Goal: Task Accomplishment & Management: Use online tool/utility

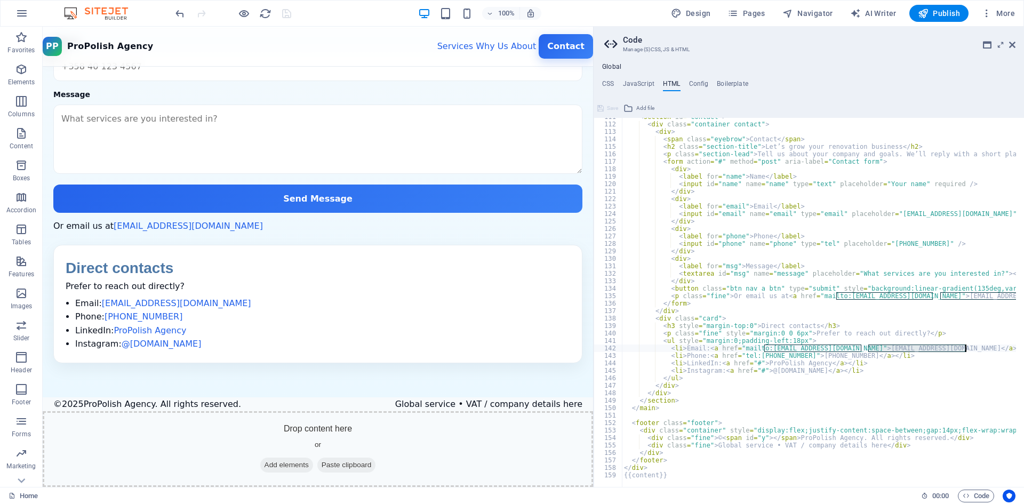
scroll to position [826, 0]
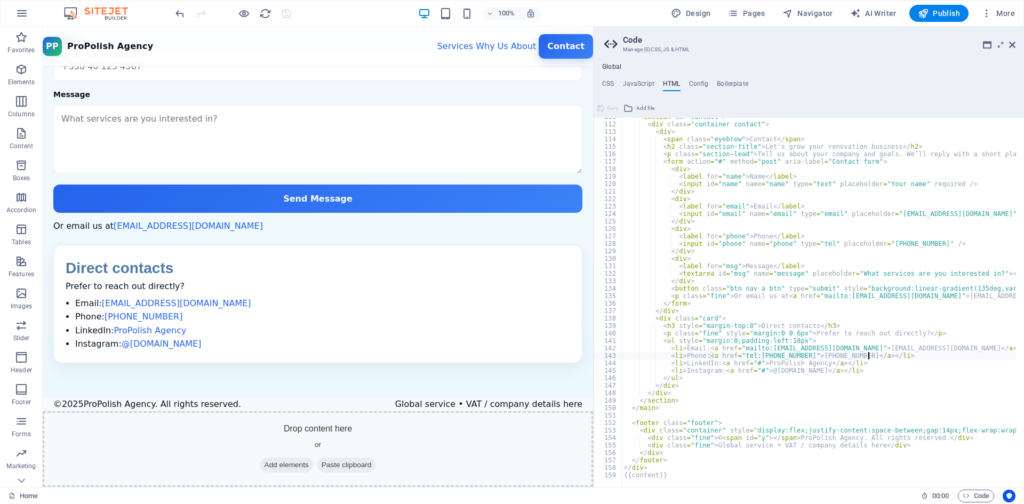
drag, startPoint x: 865, startPoint y: 371, endPoint x: 915, endPoint y: 356, distance: 51.7
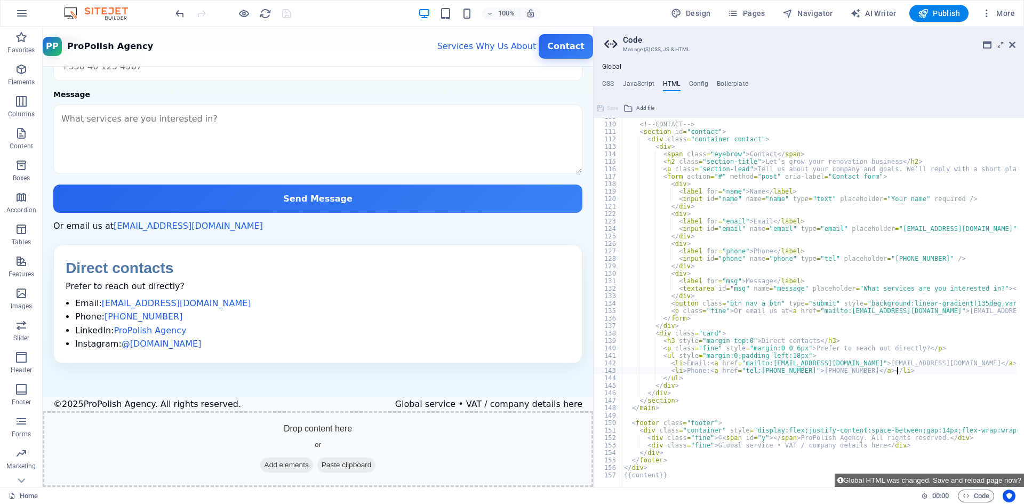
scroll to position [811, 0]
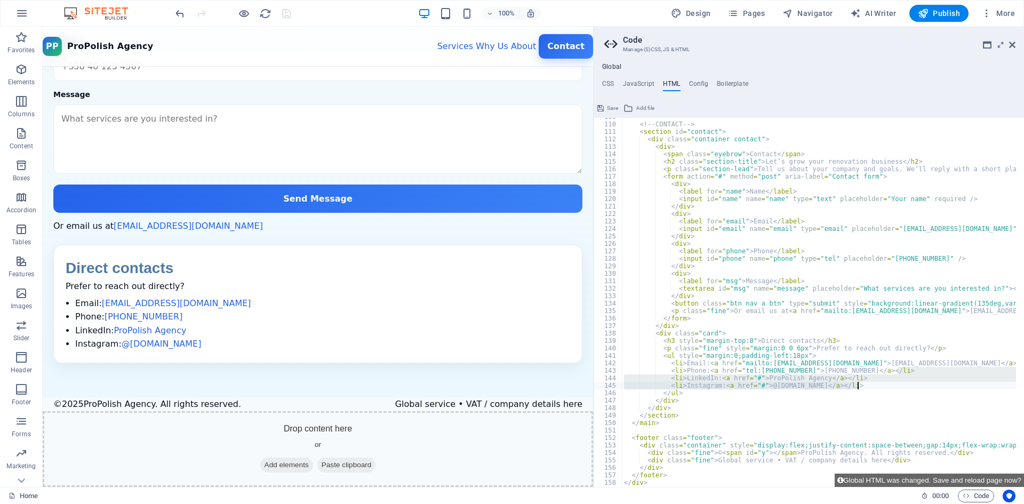
click at [876, 389] on div "<!-- CONTACT --> < section id = "contact" > < div class = "container contact" >…" at bounding box center [819, 302] width 394 height 369
drag, startPoint x: 872, startPoint y: 385, endPoint x: 668, endPoint y: 380, distance: 204.4
type textarea "<li>LinkedIn: <a href="#">ProPolish Agency</a></li> <li>Instagram: <a href="#">…"
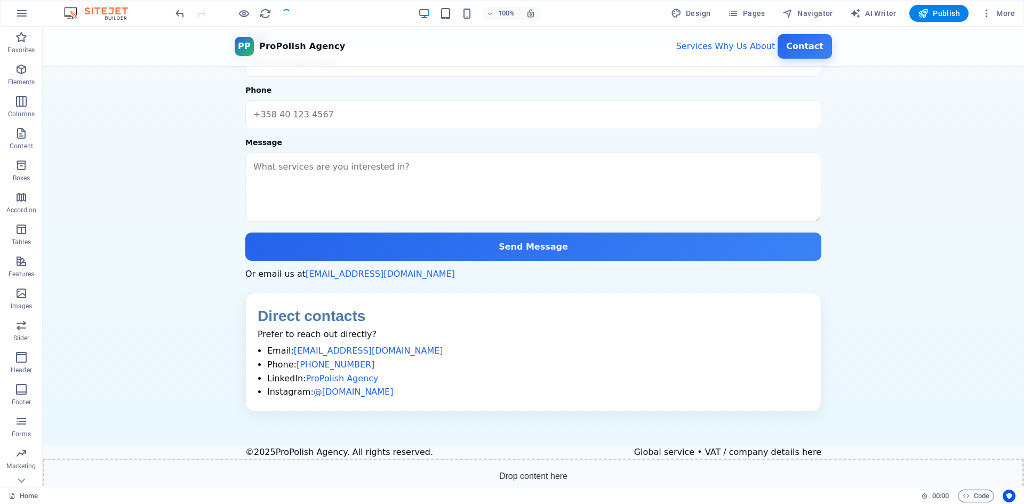
scroll to position [1564, 0]
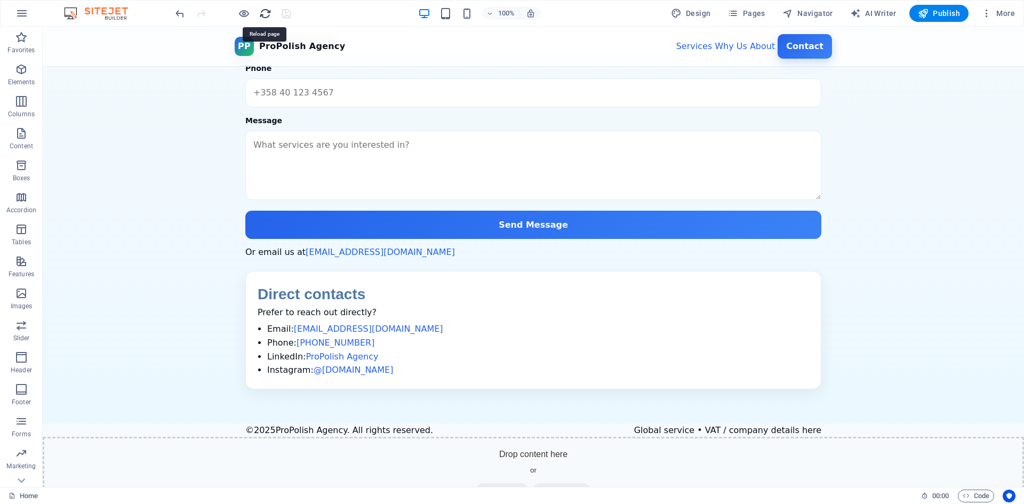
click at [261, 14] on icon "reload" at bounding box center [265, 13] width 12 height 12
click at [979, 499] on span "Code" at bounding box center [976, 496] width 27 height 13
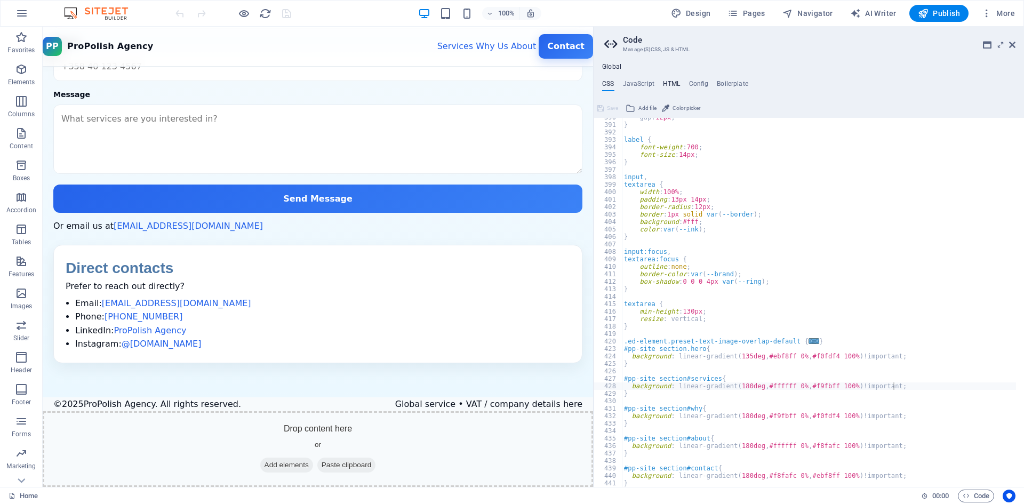
click at [668, 81] on h4 "HTML" at bounding box center [672, 86] width 18 height 12
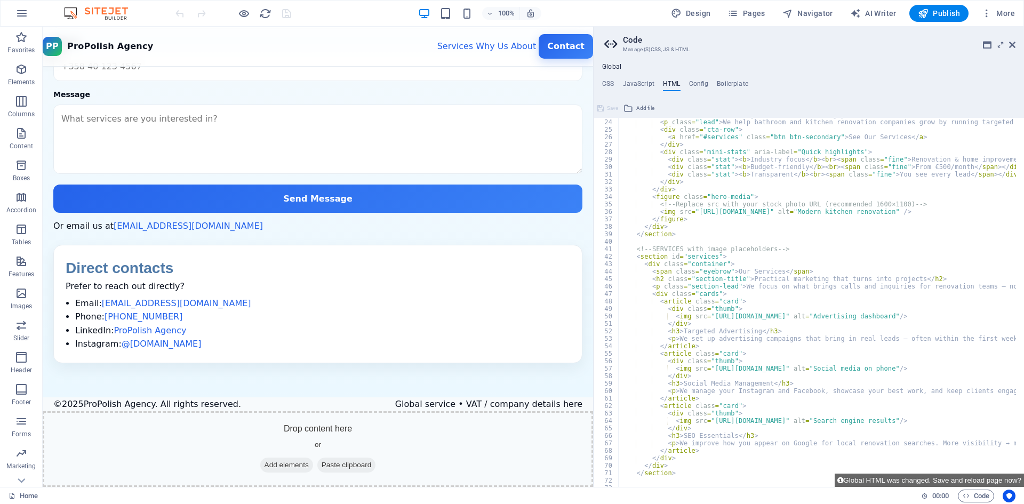
scroll to position [171, 0]
drag, startPoint x: 804, startPoint y: 316, endPoint x: 737, endPoint y: 314, distance: 66.7
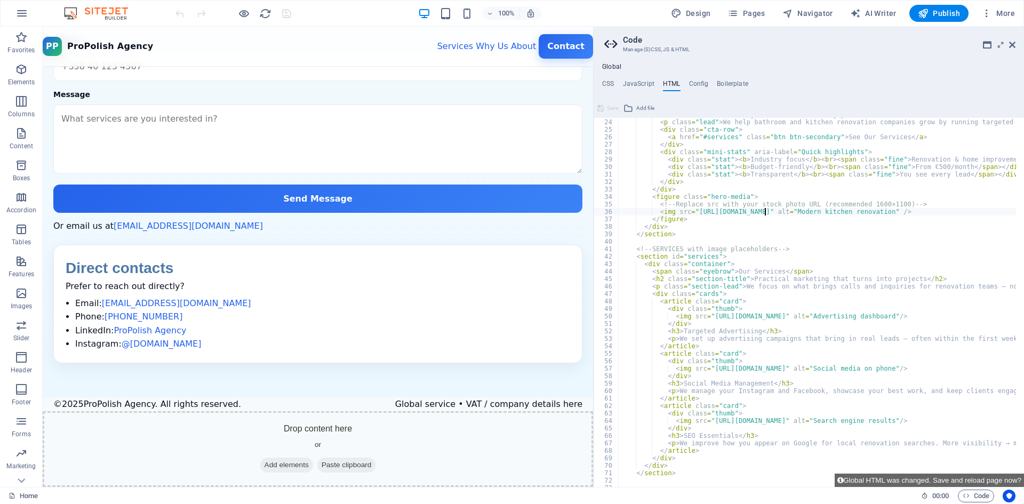
drag, startPoint x: 911, startPoint y: 368, endPoint x: 735, endPoint y: 369, distance: 176.6
paste textarea "[URL][DOMAIN_NAME]"
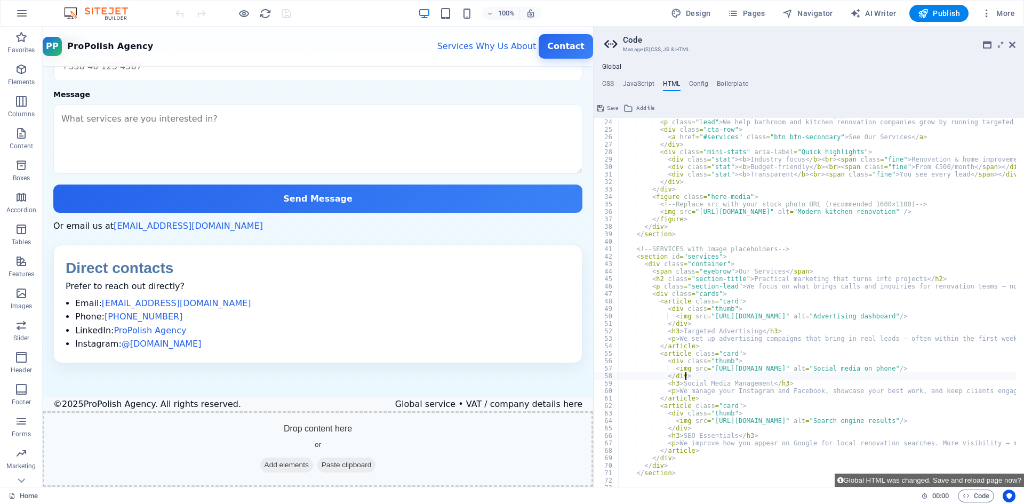
drag, startPoint x: 912, startPoint y: 369, endPoint x: 706, endPoint y: 369, distance: 205.9
paste textarea "683721003111-070bcc053d8b"
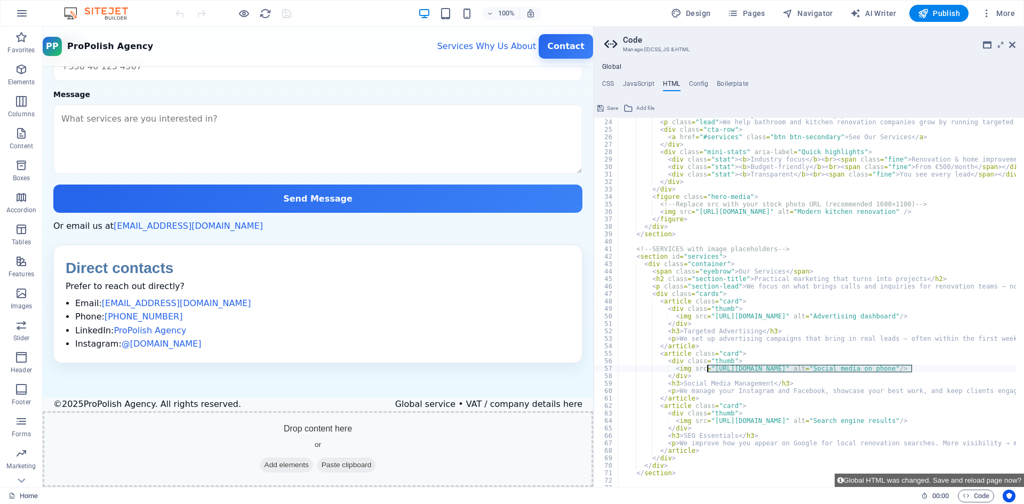
type textarea "<img src="[URL][DOMAIN_NAME]" alt="Social media on phone"/>"
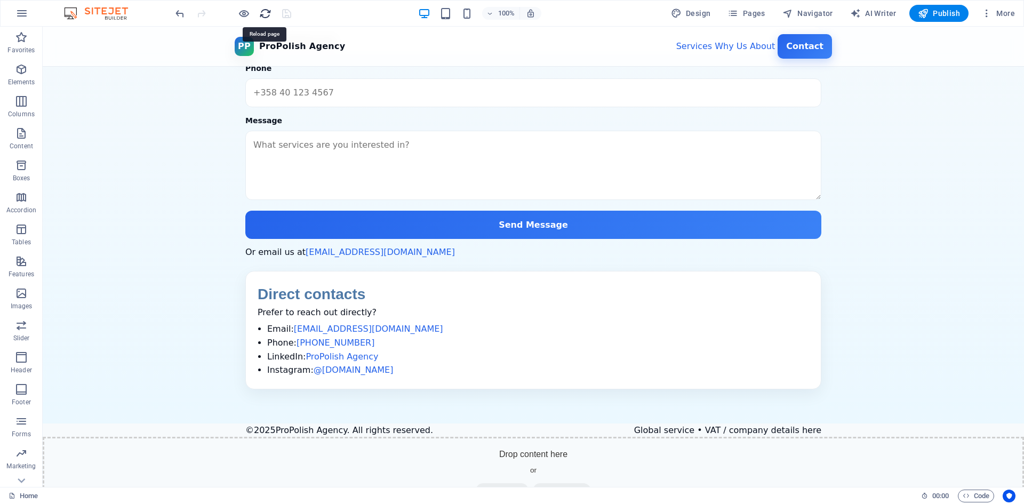
click at [260, 15] on icon "reload" at bounding box center [265, 13] width 12 height 12
click at [975, 494] on span "Code" at bounding box center [976, 496] width 27 height 13
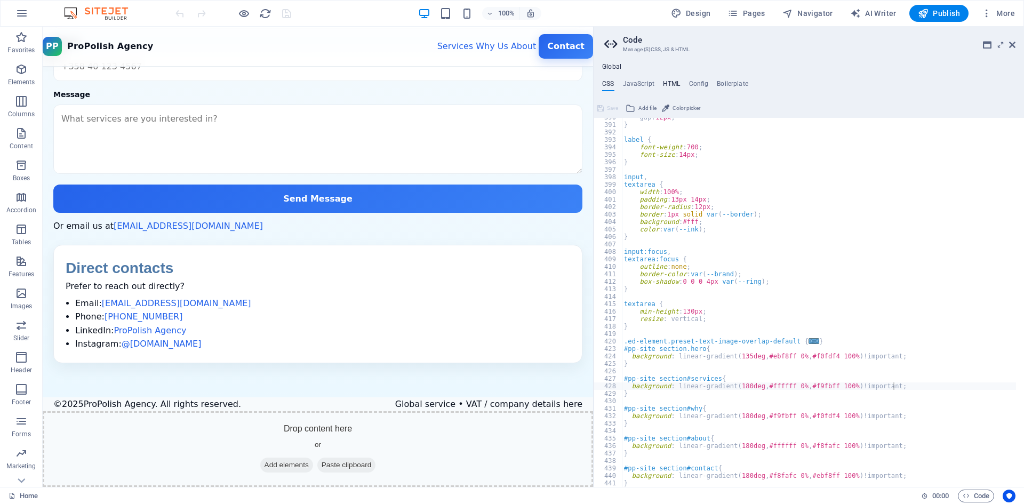
click at [670, 82] on h4 "HTML" at bounding box center [672, 86] width 18 height 12
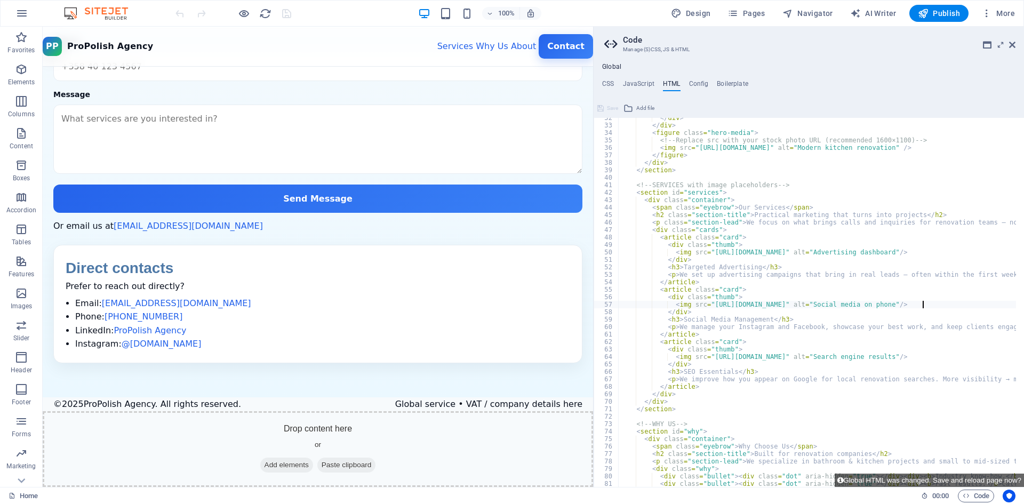
scroll to position [235, 0]
drag, startPoint x: 707, startPoint y: 251, endPoint x: 922, endPoint y: 256, distance: 215.0
paste textarea "11268559489-34b624fbfcf5"
type textarea "<img src="[URL][DOMAIN_NAME]" alt="Advertising dashboard"/>"
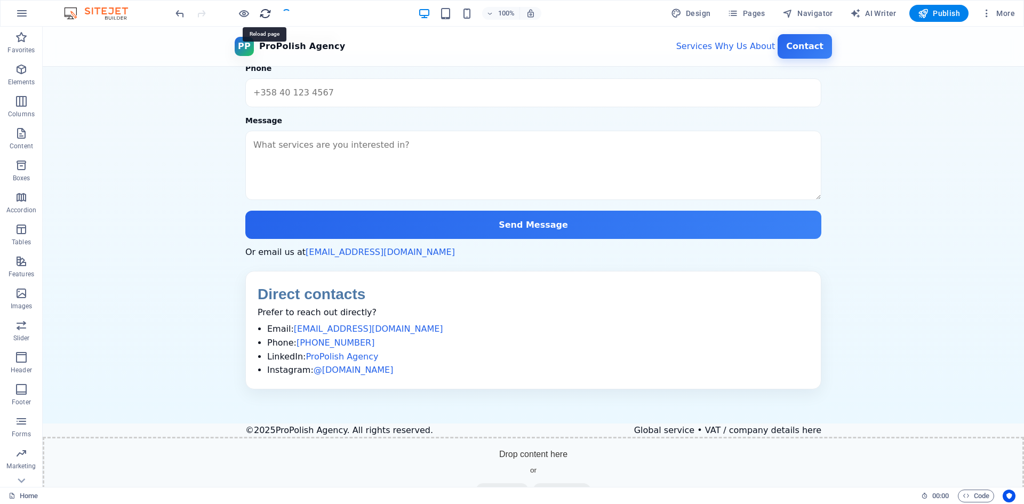
click at [267, 11] on icon "reload" at bounding box center [265, 13] width 12 height 12
click at [965, 500] on span "Code" at bounding box center [976, 496] width 27 height 13
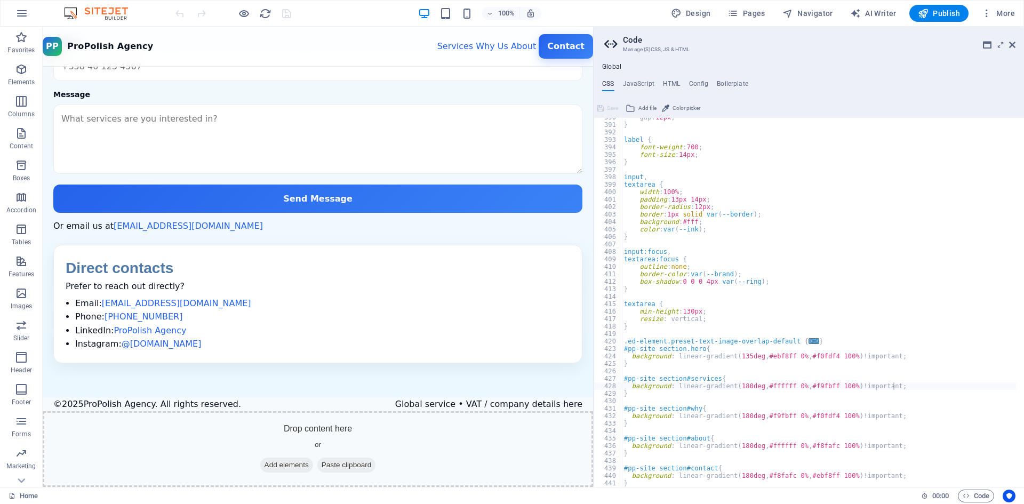
click at [667, 75] on div "Global CSS JavaScript HTML Config Boilerplate background: linear-gradient(180de…" at bounding box center [809, 275] width 430 height 424
click at [667, 78] on div "Global CSS JavaScript HTML Config Boilerplate background: linear-gradient(180de…" at bounding box center [809, 275] width 430 height 424
click at [663, 82] on h4 "HTML" at bounding box center [672, 86] width 18 height 12
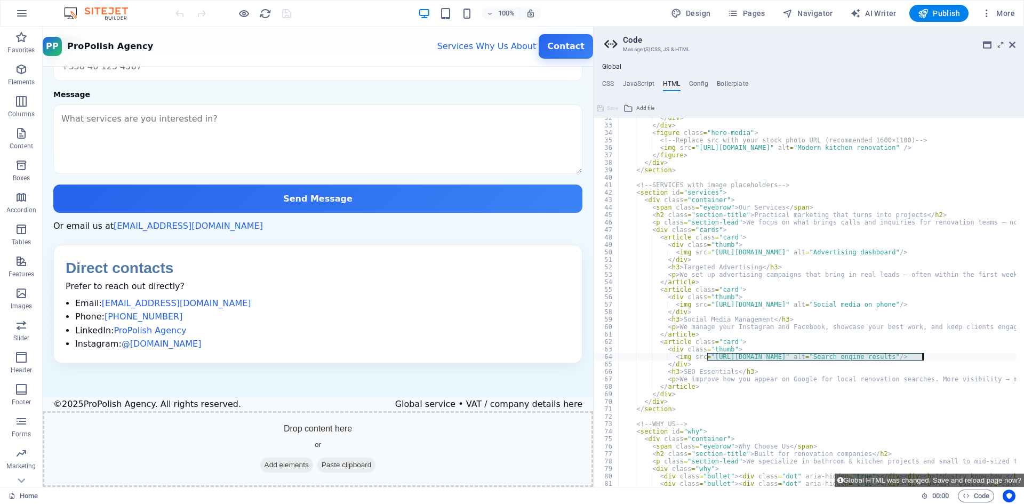
drag, startPoint x: 708, startPoint y: 358, endPoint x: 921, endPoint y: 360, distance: 213.4
paste textarea "560472354-b33ff0c44a43"
type textarea "<img src="[URL][DOMAIN_NAME]" alt="Search engine results"/>"
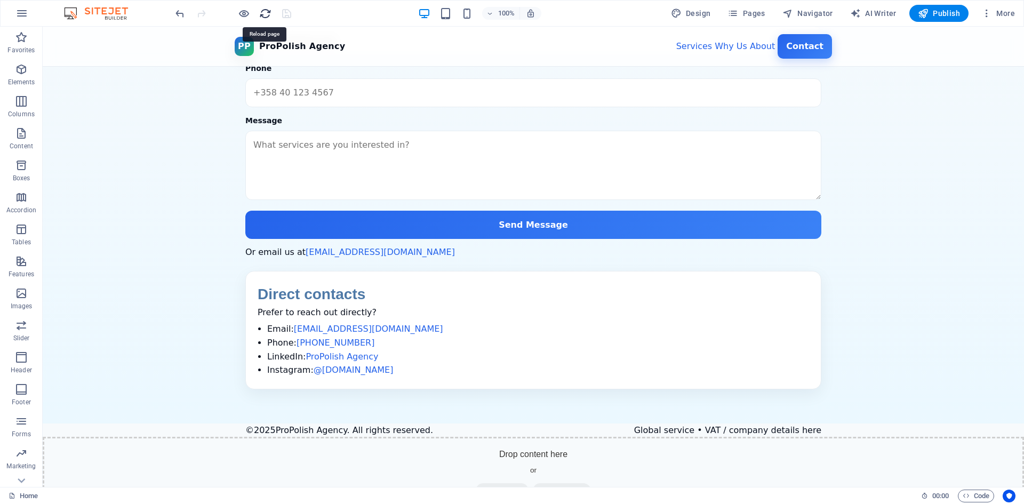
click at [264, 18] on icon "reload" at bounding box center [265, 13] width 12 height 12
click at [964, 492] on span "Code" at bounding box center [976, 496] width 27 height 13
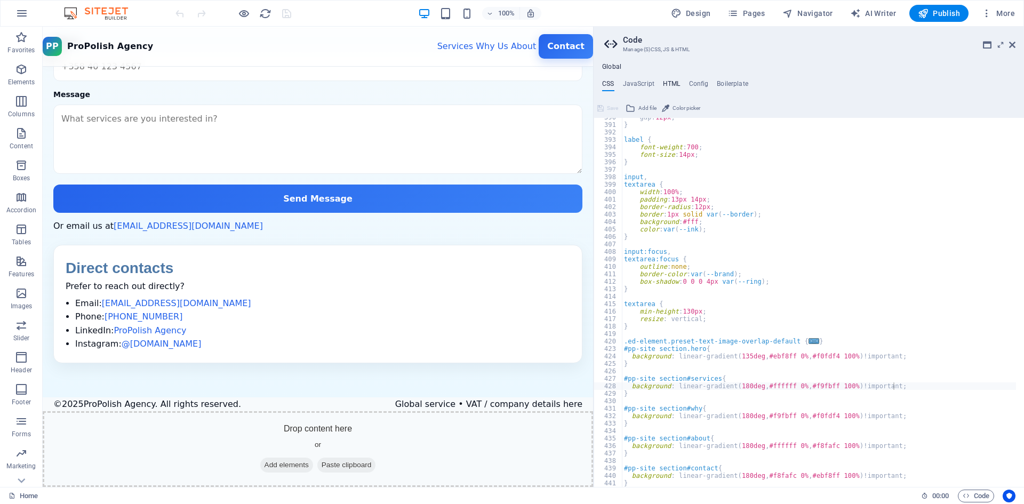
click at [677, 80] on h4 "HTML" at bounding box center [672, 86] width 18 height 12
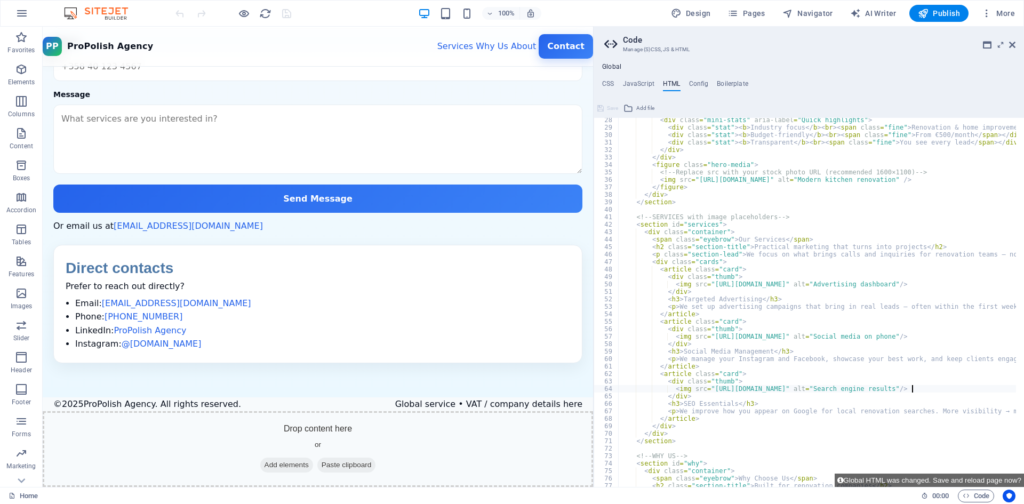
scroll to position [0, 0]
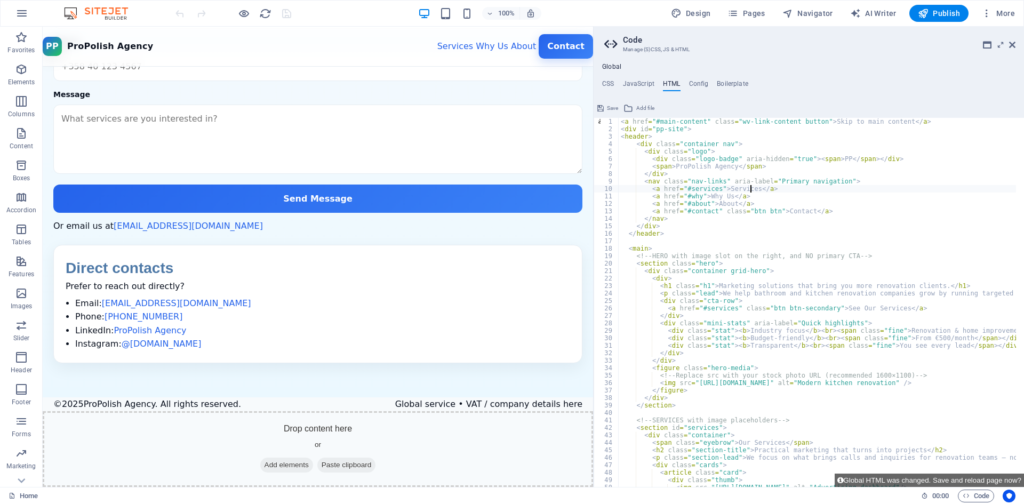
scroll to position [0, 11]
type textarea "<a href="#about">About </a>"
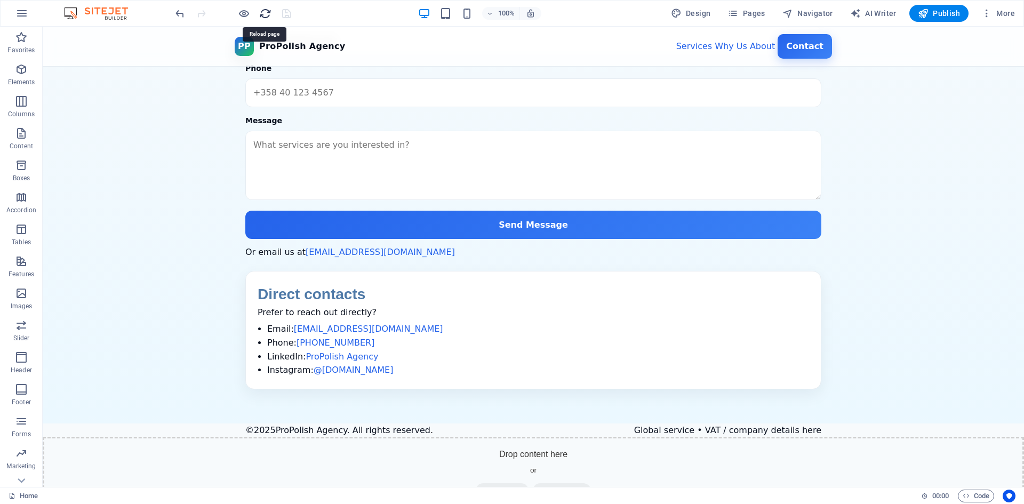
click at [261, 14] on icon "reload" at bounding box center [265, 13] width 12 height 12
click at [971, 492] on span "Code" at bounding box center [976, 496] width 27 height 13
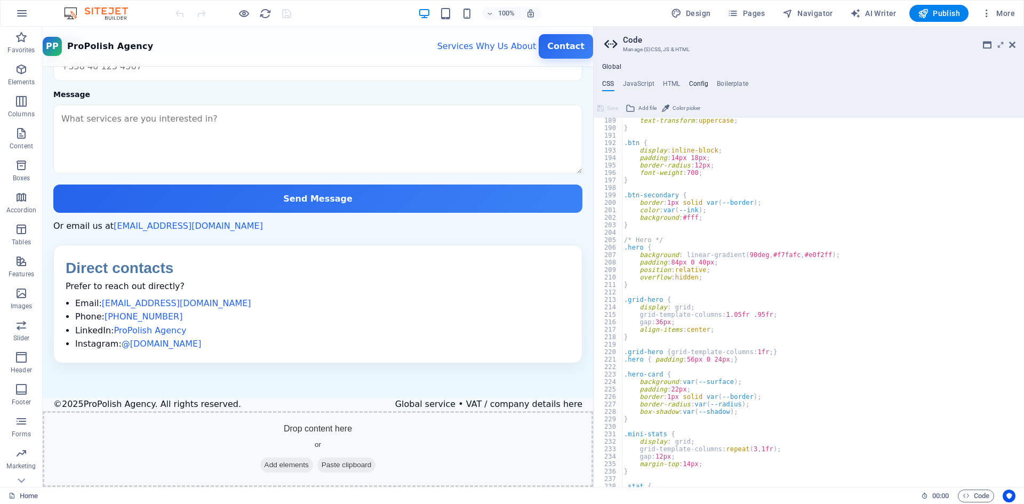
scroll to position [1309, 0]
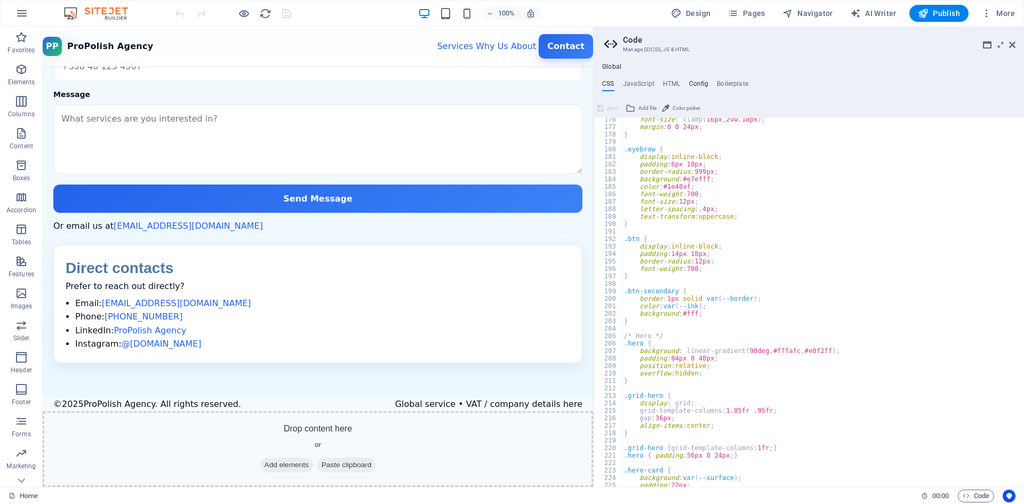
click at [698, 83] on h4 "Config" at bounding box center [699, 86] width 20 height 12
type textarea "/**"
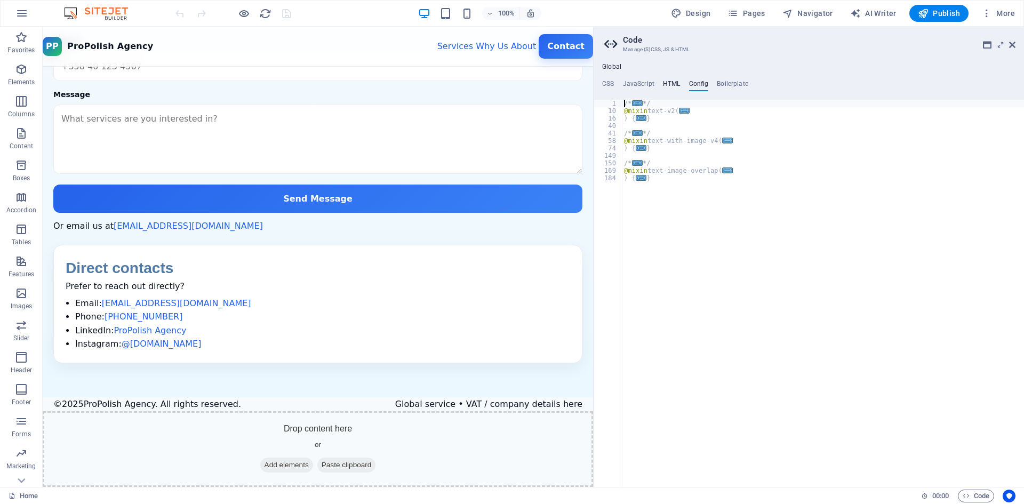
click at [667, 82] on h4 "HTML" at bounding box center [672, 86] width 18 height 12
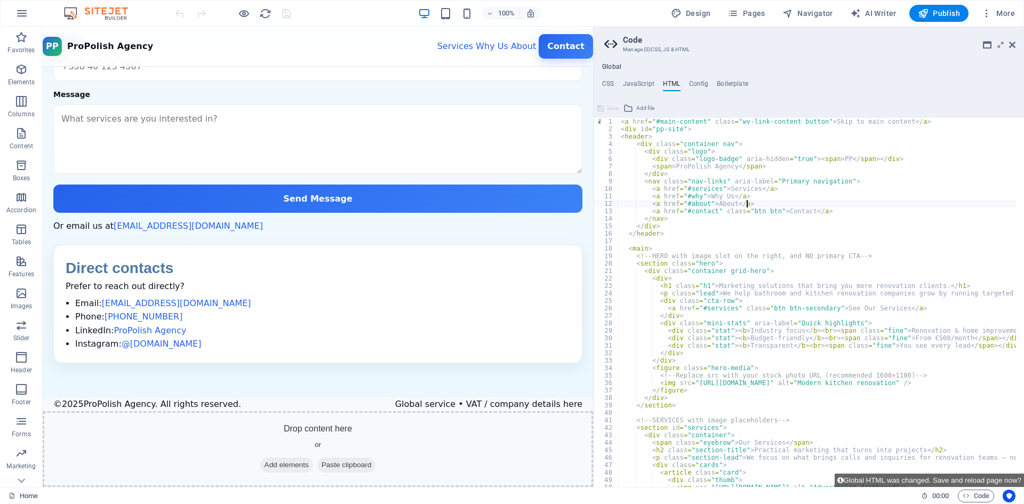
type textarea "<a href="#about"> About </a>"
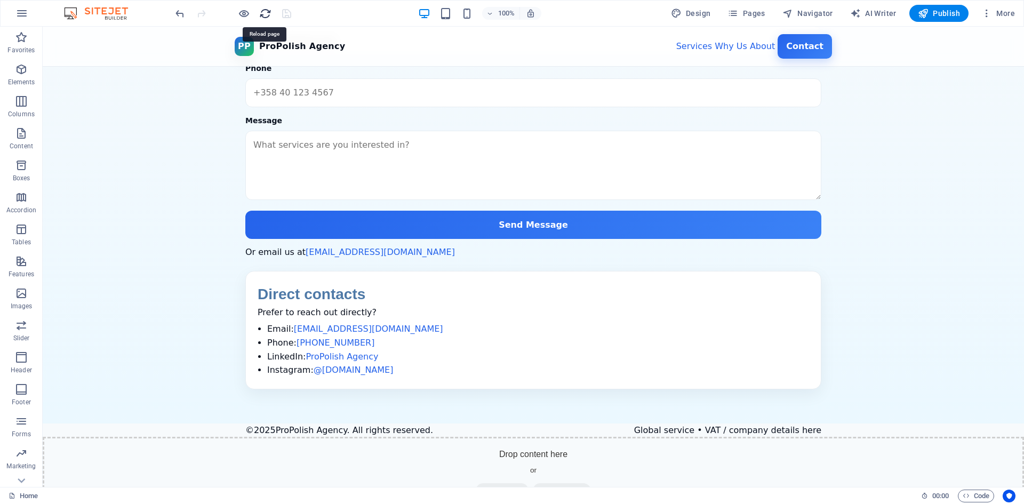
click at [264, 12] on icon "reload" at bounding box center [265, 13] width 12 height 12
click at [970, 493] on span "Code" at bounding box center [976, 496] width 27 height 13
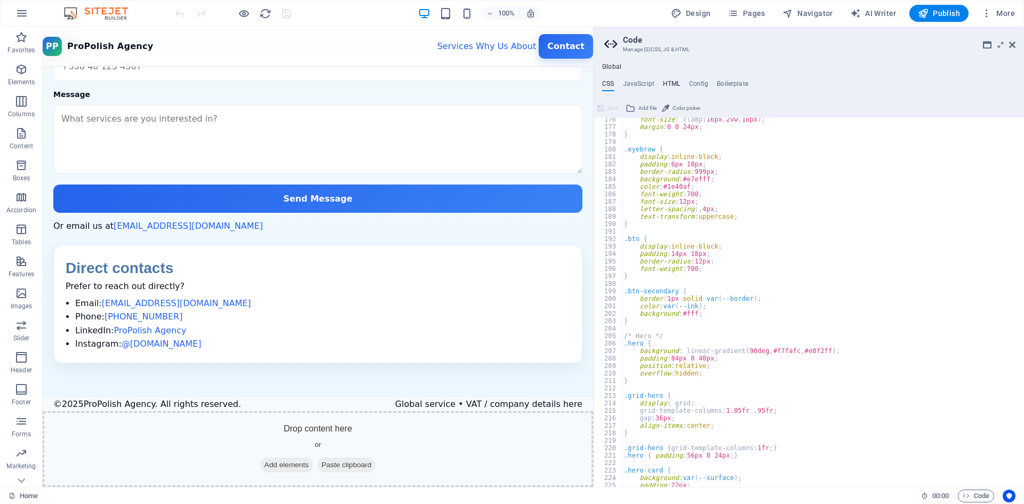
click at [679, 80] on h4 "HTML" at bounding box center [672, 86] width 18 height 12
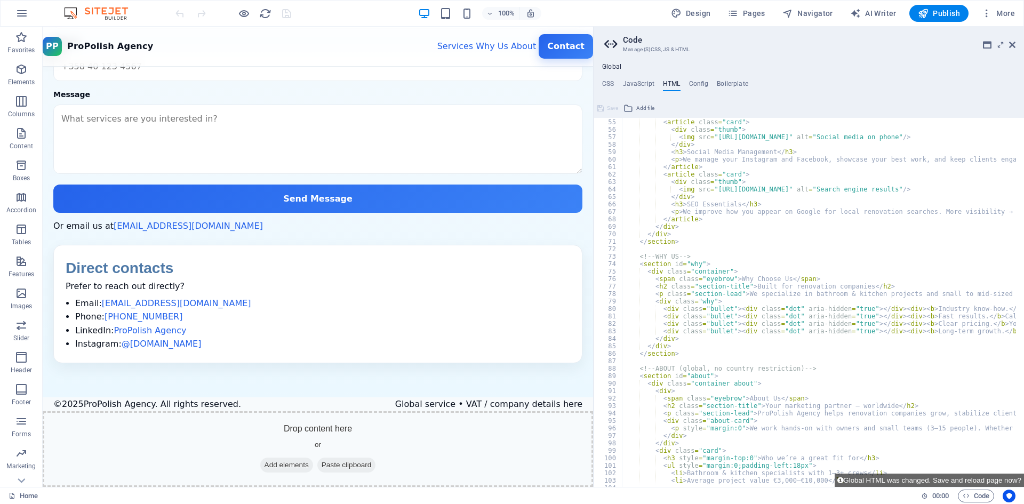
scroll to position [435, 0]
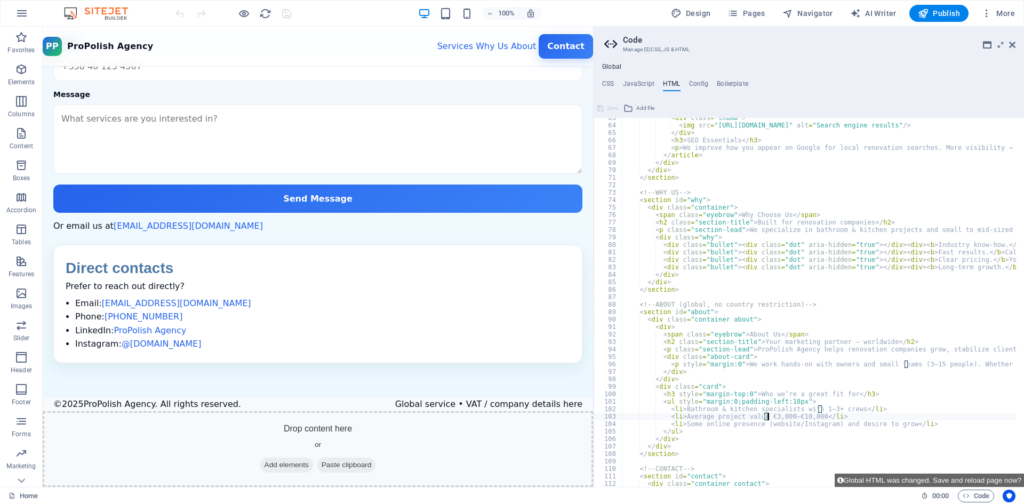
scroll to position [0, 12]
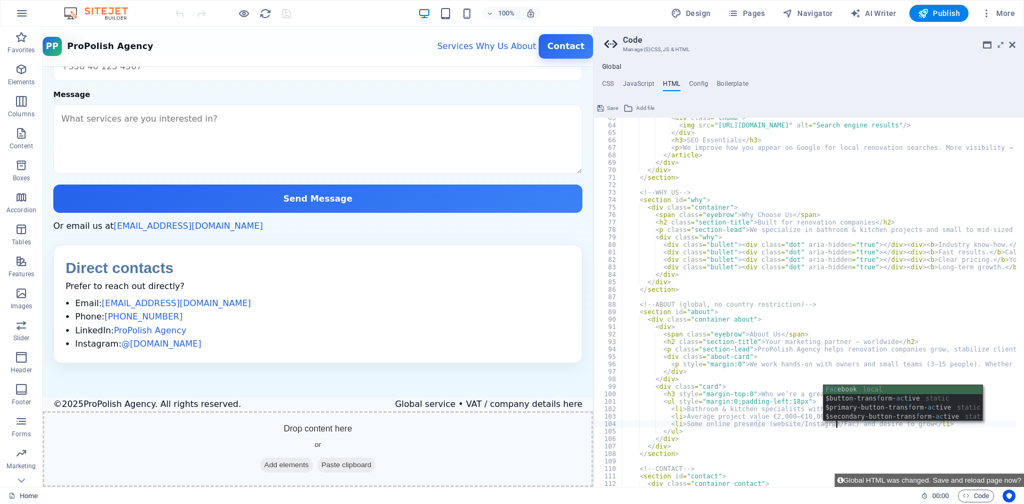
scroll to position [0, 18]
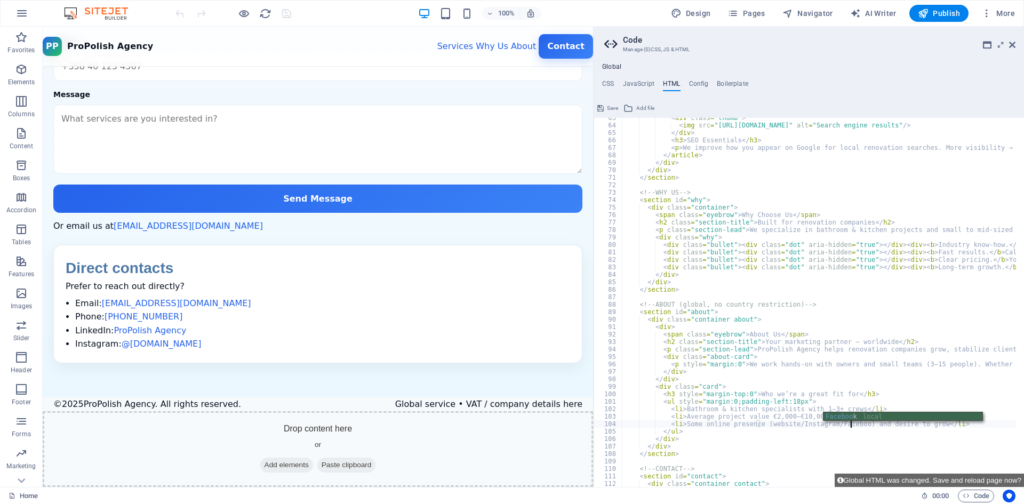
type textarea "<li>Some online presence (website/Instagram/Facebook) and desire to grow</li>"
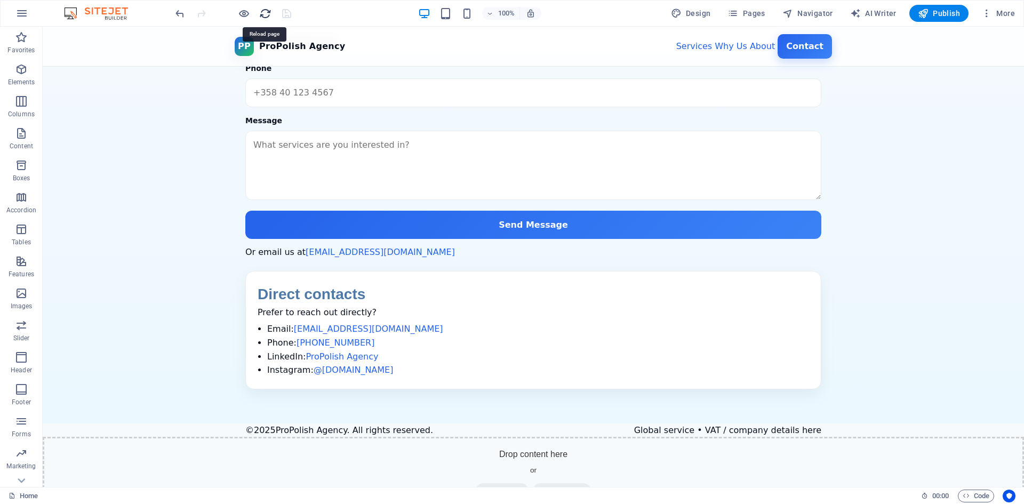
click at [261, 13] on icon "reload" at bounding box center [265, 13] width 12 height 12
click at [964, 501] on span "Code" at bounding box center [976, 496] width 27 height 13
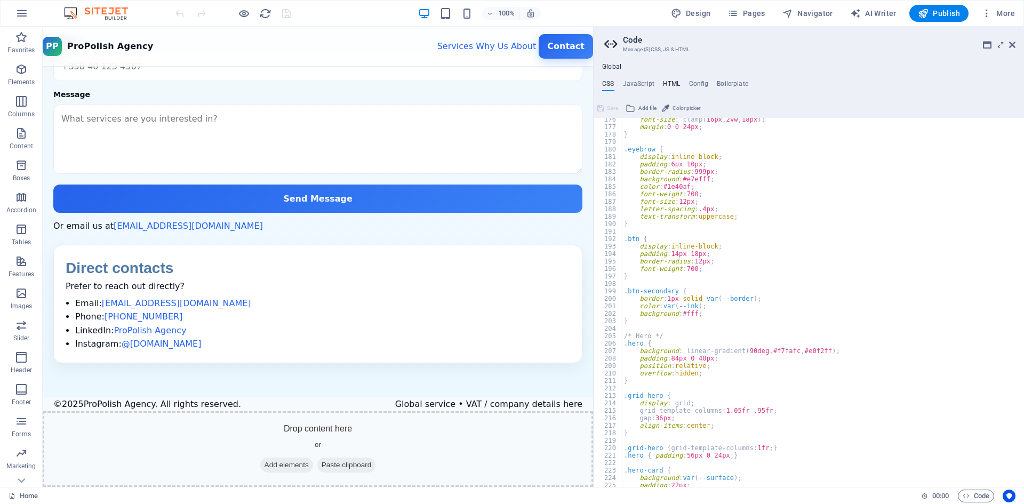
click at [663, 80] on h4 "HTML" at bounding box center [672, 86] width 18 height 12
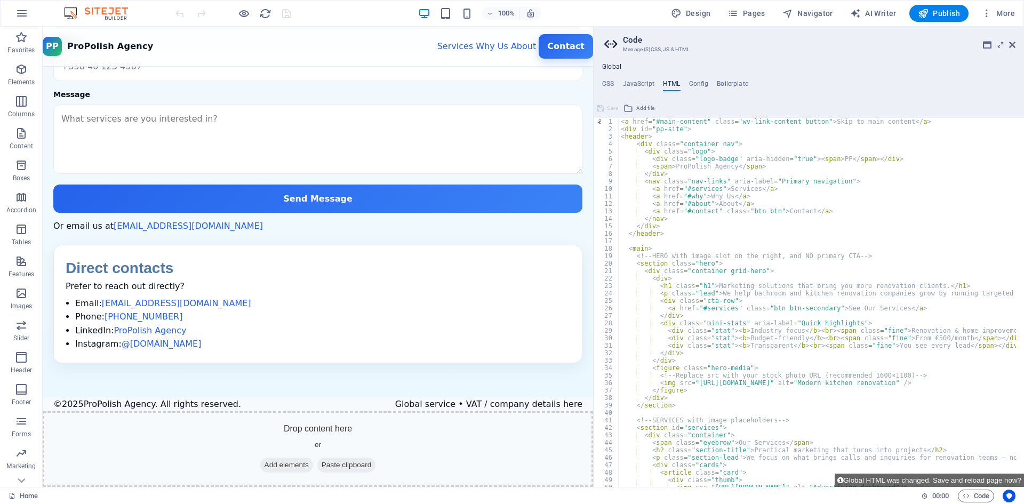
scroll to position [0, 0]
drag, startPoint x: 792, startPoint y: 338, endPoint x: 740, endPoint y: 338, distance: 51.7
paste textarea "Measurable results"
drag, startPoint x: 903, startPoint y: 338, endPoint x: 956, endPoint y: 341, distance: 54.0
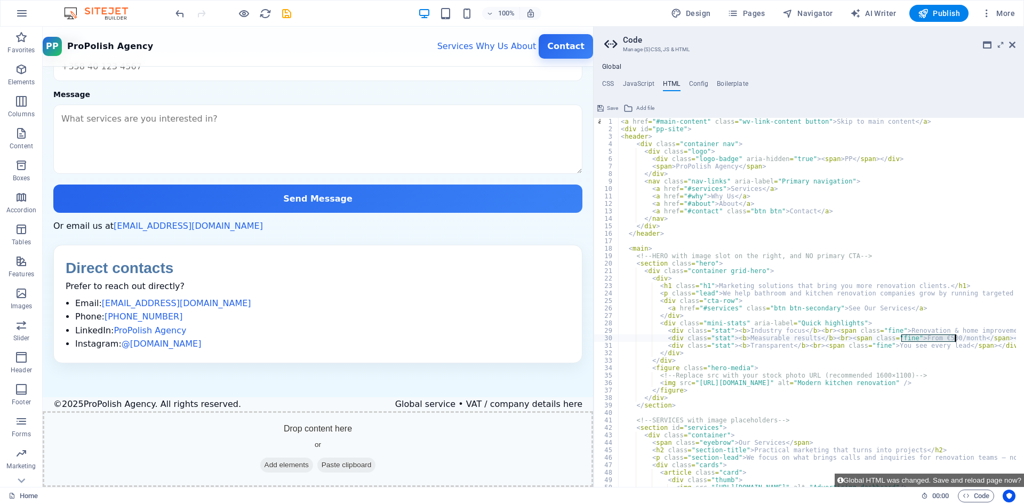
paste textarea "Every campaign is tracked and reported."
type textarea "<div class="stat"><b>Measurable results</b><br><span class="fine">Every campaig…"
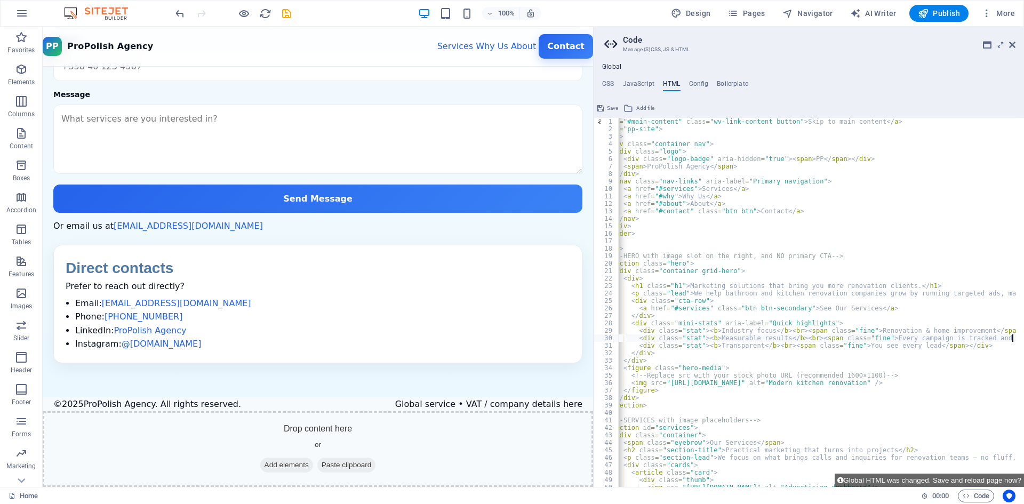
scroll to position [0, 29]
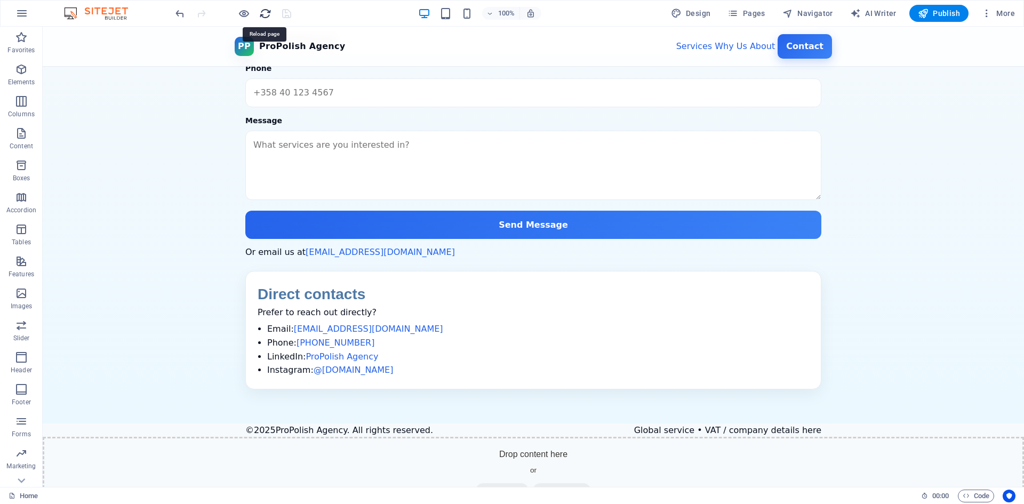
click at [266, 9] on icon "reload" at bounding box center [265, 13] width 12 height 12
click at [472, 14] on icon "button" at bounding box center [467, 13] width 12 height 12
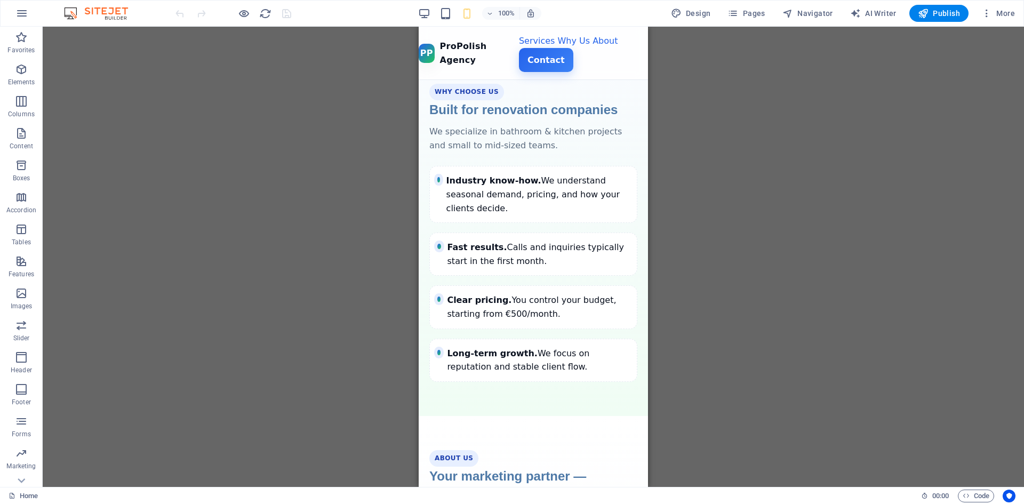
click at [434, 13] on div "100%" at bounding box center [479, 13] width 123 height 17
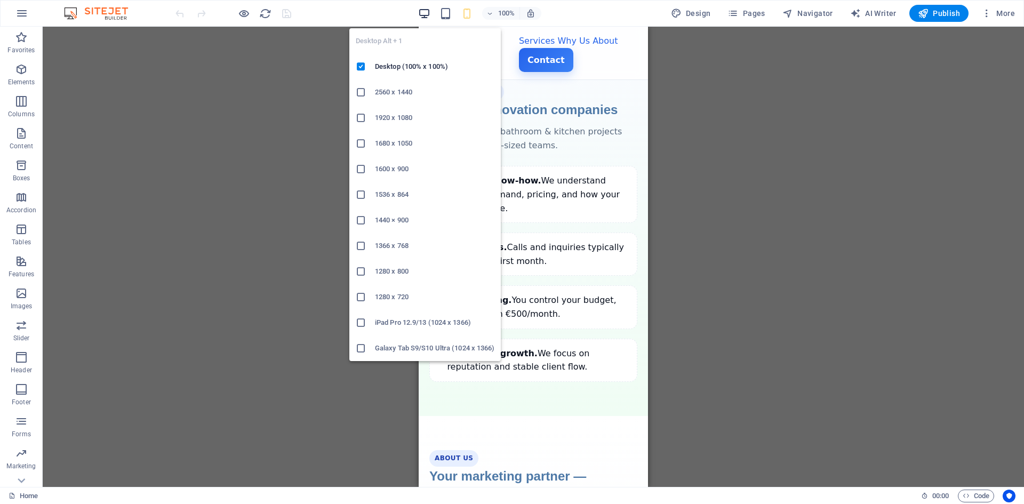
click at [430, 12] on icon "button" at bounding box center [424, 13] width 12 height 12
